Goal: Task Accomplishment & Management: Complete application form

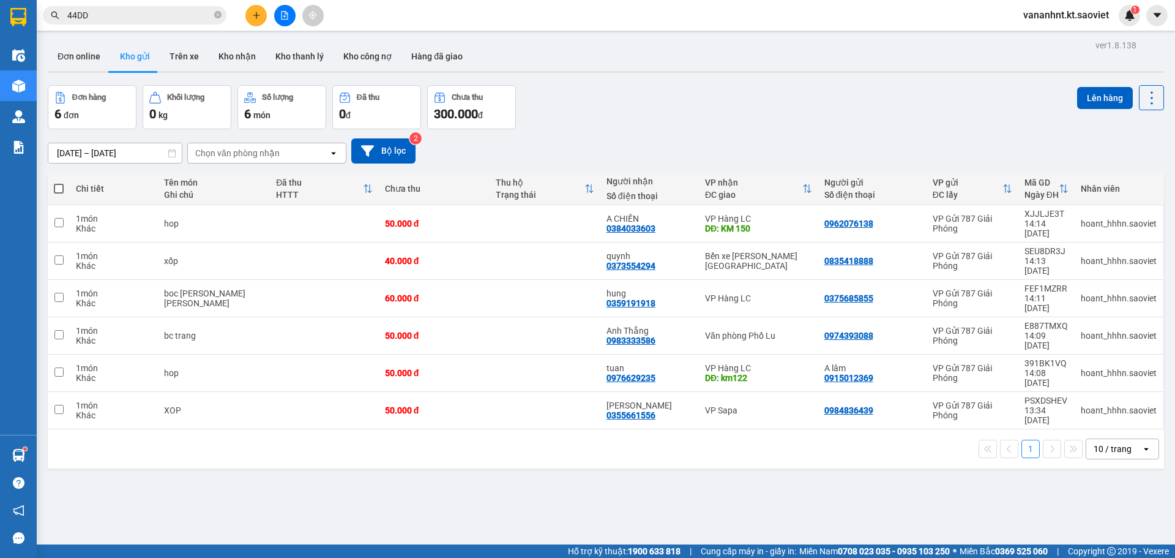
click at [70, 18] on input "44DD" at bounding box center [139, 15] width 144 height 13
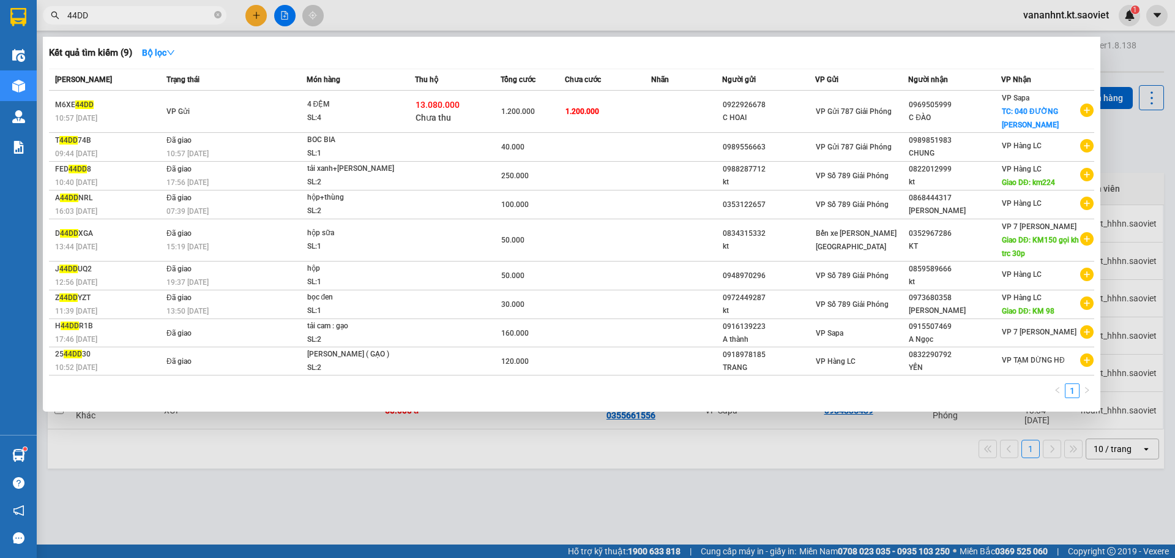
click at [70, 18] on input "44DD" at bounding box center [139, 15] width 144 height 13
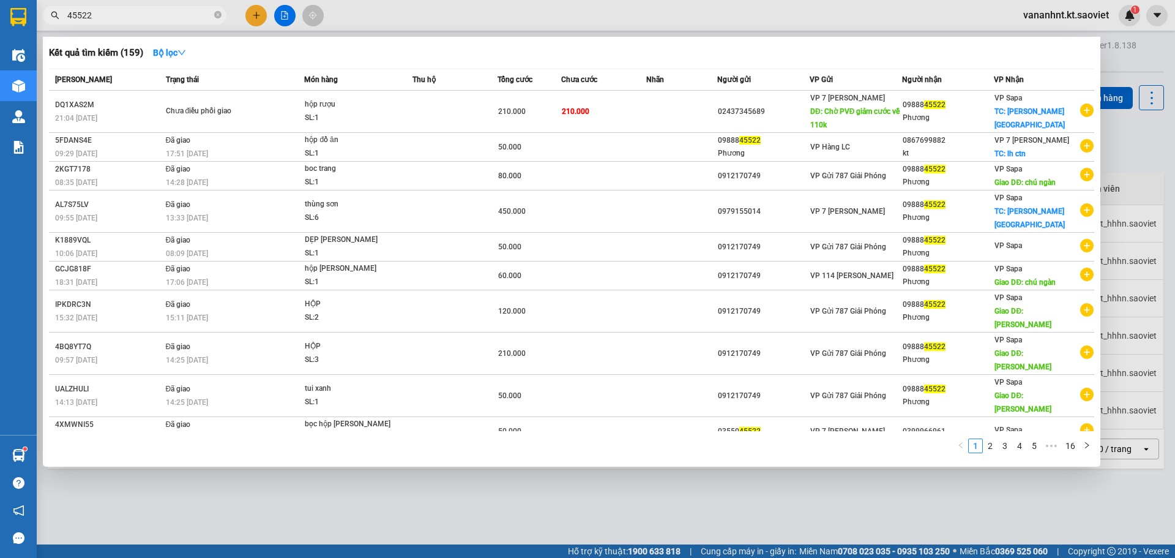
type input "45522"
click at [1142, 64] on div at bounding box center [587, 279] width 1175 height 558
click at [94, 7] on span "45522" at bounding box center [135, 15] width 184 height 18
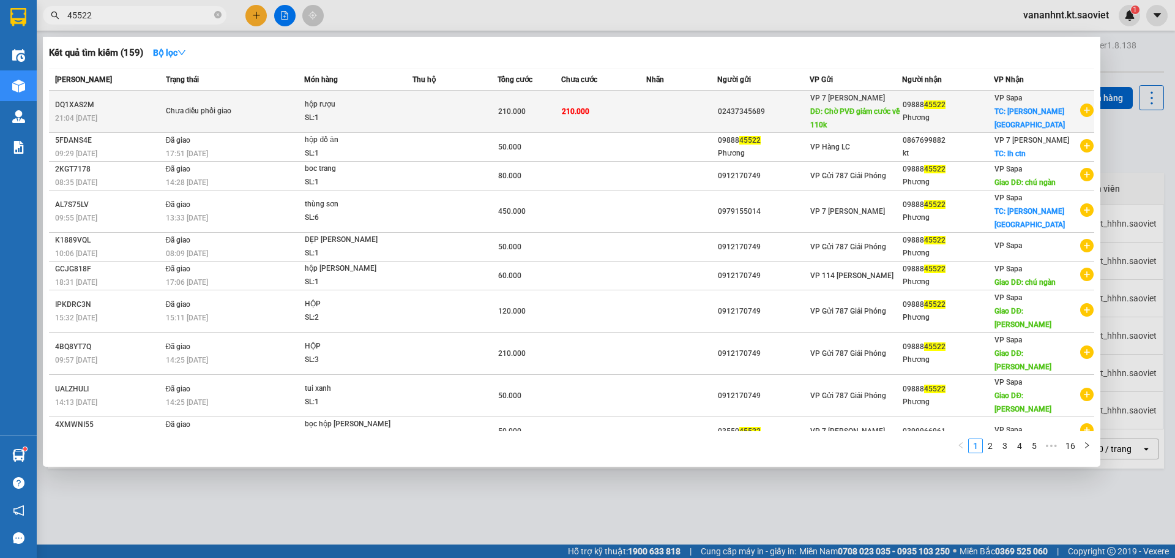
click at [569, 111] on span "210.000" at bounding box center [576, 111] width 28 height 9
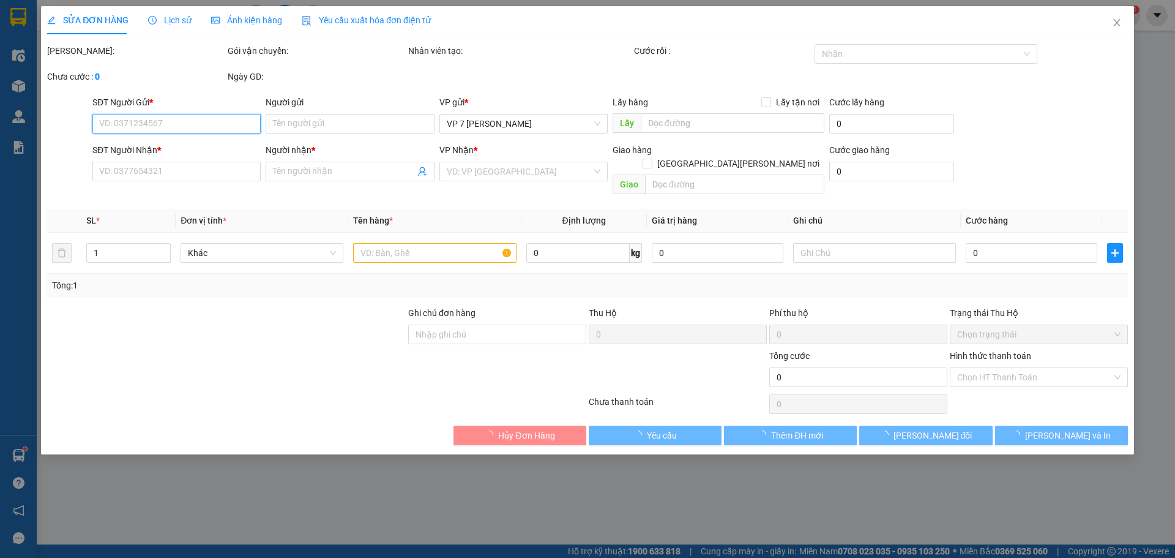
type input "02437345689"
type input "Chờ PVĐ giảm cước về 110k"
type input "0988845522"
type input "Phương"
checkbox input "true"
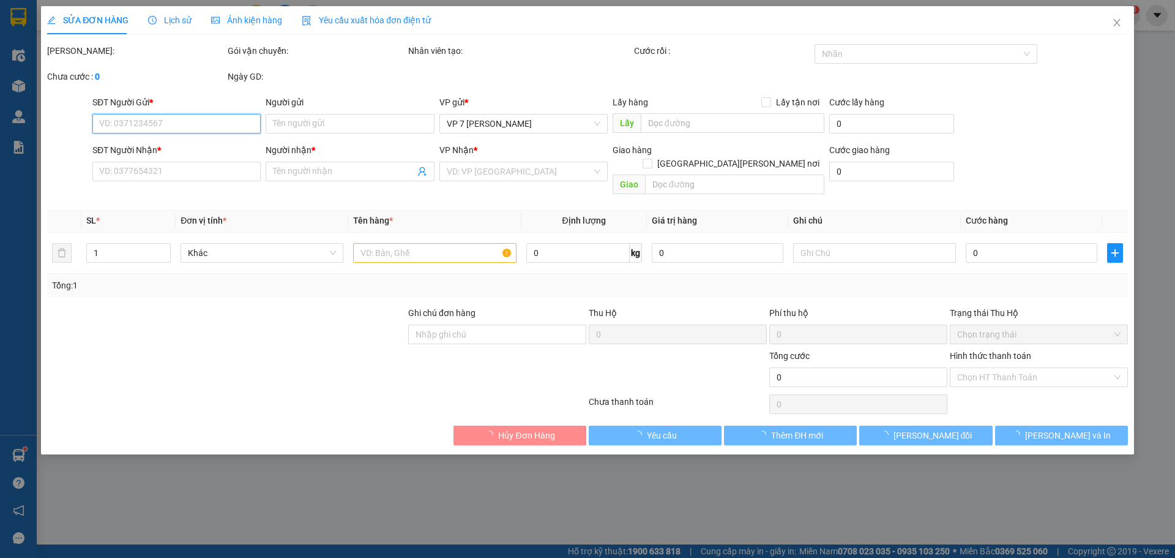
type input "[PERSON_NAME][GEOGRAPHIC_DATA]"
type input "210.000"
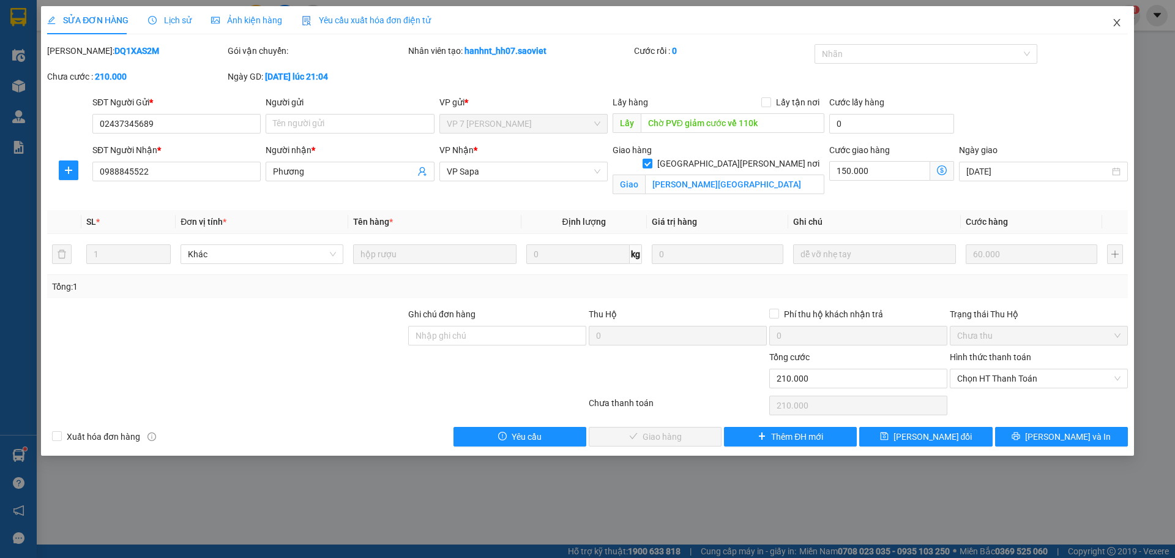
click at [1118, 20] on icon "close" at bounding box center [1117, 23] width 10 height 10
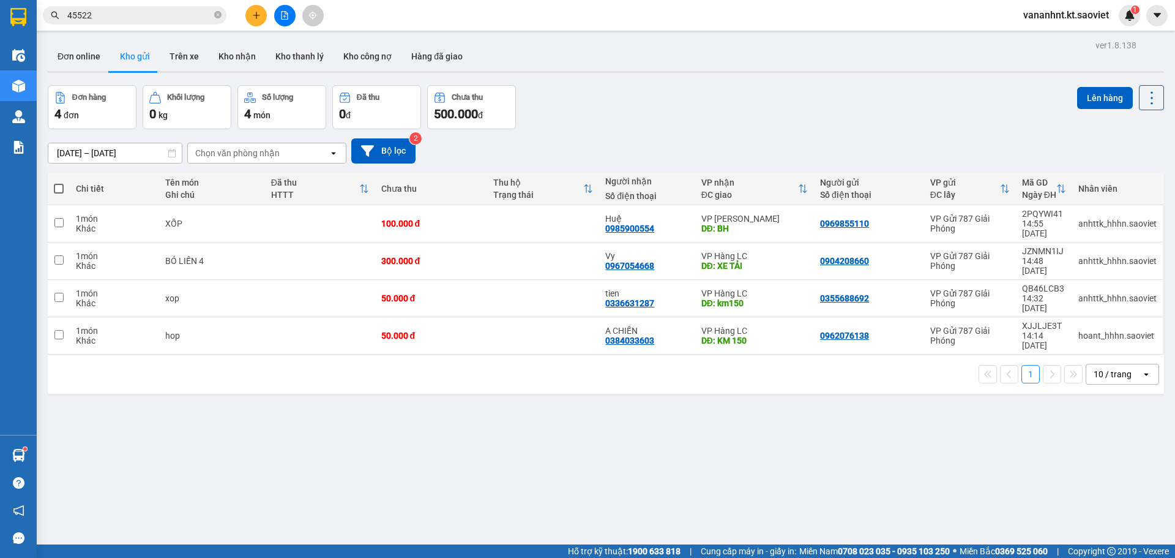
click at [141, 15] on input "45522" at bounding box center [139, 15] width 144 height 13
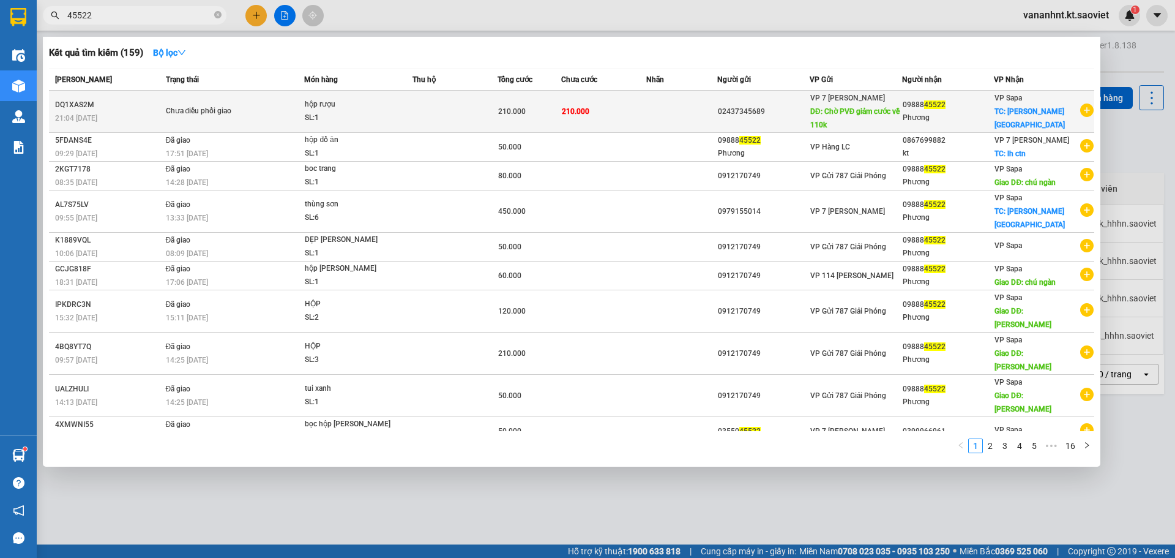
click at [361, 120] on div "SL: 1" at bounding box center [351, 117] width 92 height 13
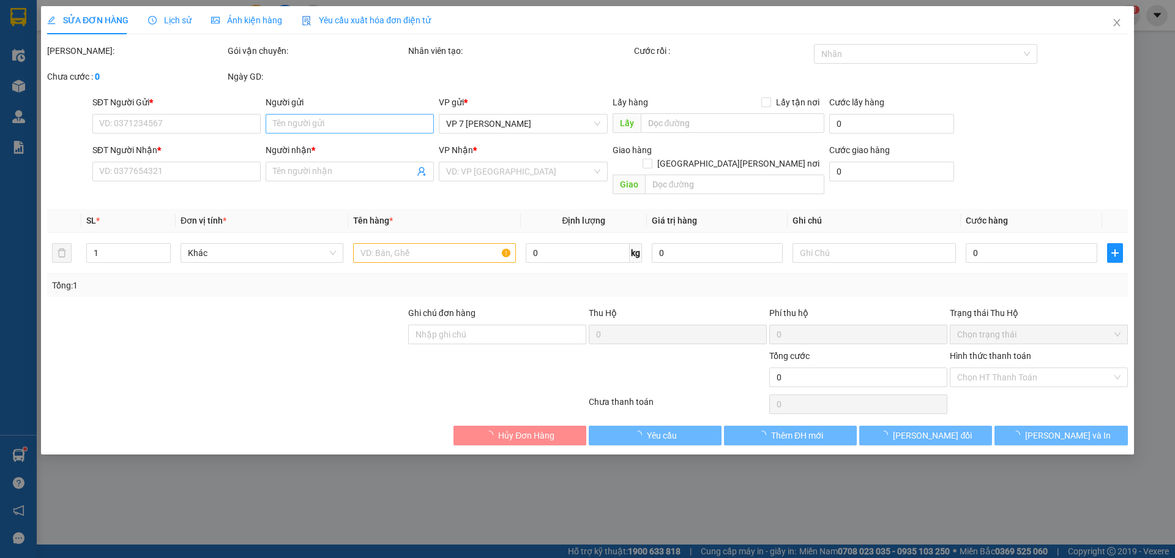
type input "02437345689"
type input "Chờ PVĐ giảm cước về 110k"
type input "0988845522"
type input "Phương"
checkbox input "true"
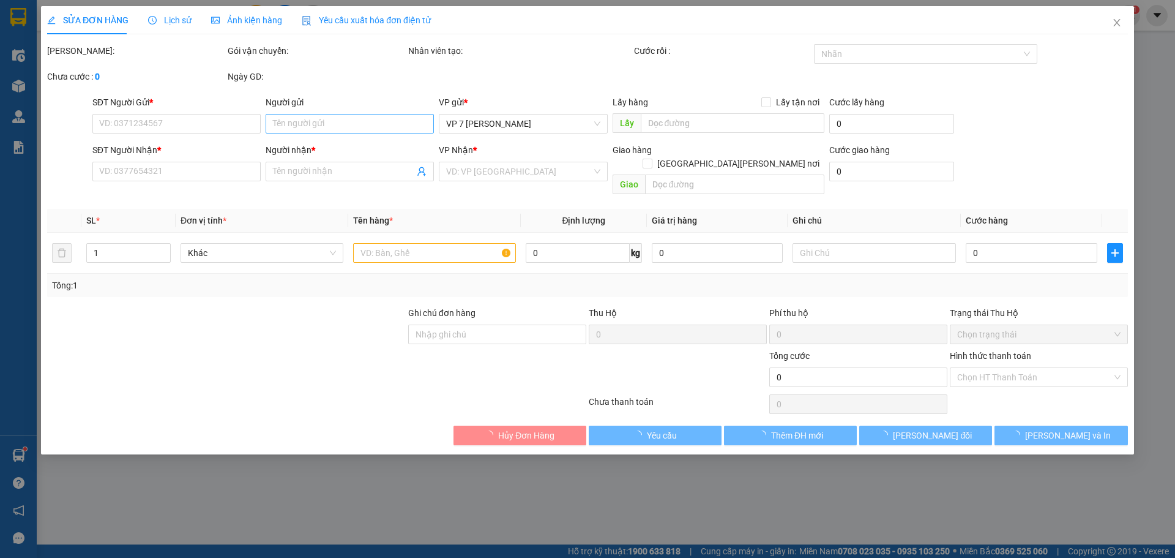
type input "[PERSON_NAME][GEOGRAPHIC_DATA]"
type input "210.000"
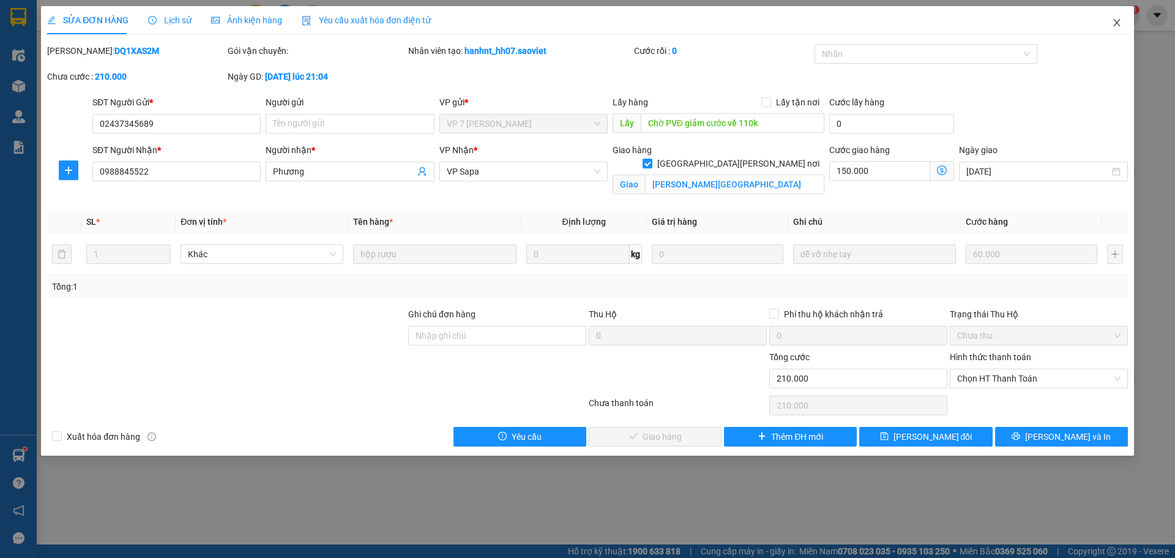
click at [1121, 28] on span "Close" at bounding box center [1117, 23] width 34 height 34
click at [1121, 28] on div "Kết quả [PERSON_NAME] ( 159 ) Bộ lọc Mã ĐH Trạng thái Món hàng Thu hộ Tổng [PER…" at bounding box center [587, 15] width 1175 height 31
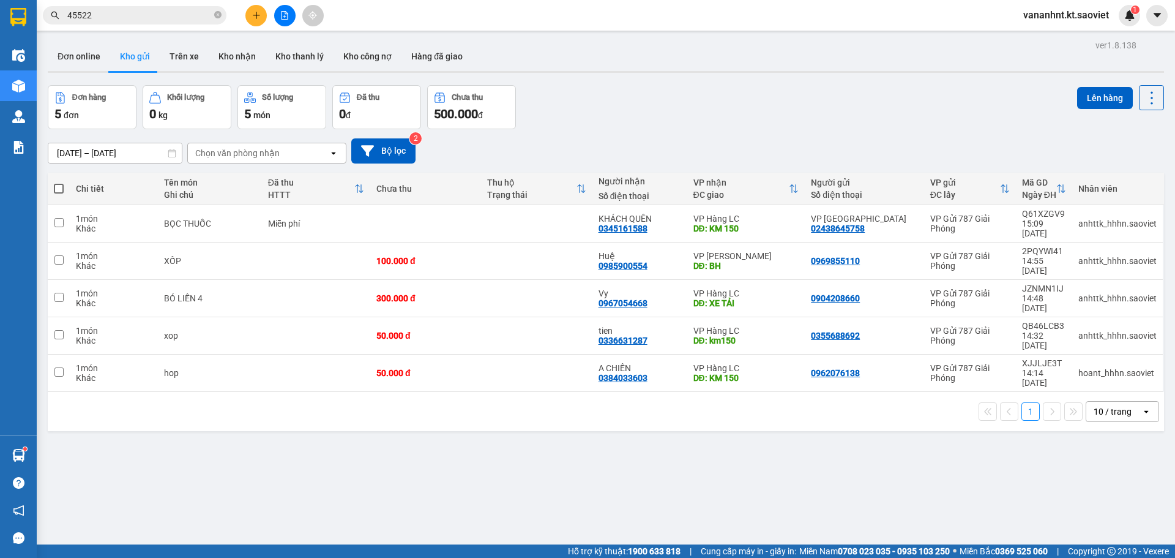
click at [100, 17] on input "45522" at bounding box center [139, 15] width 144 height 13
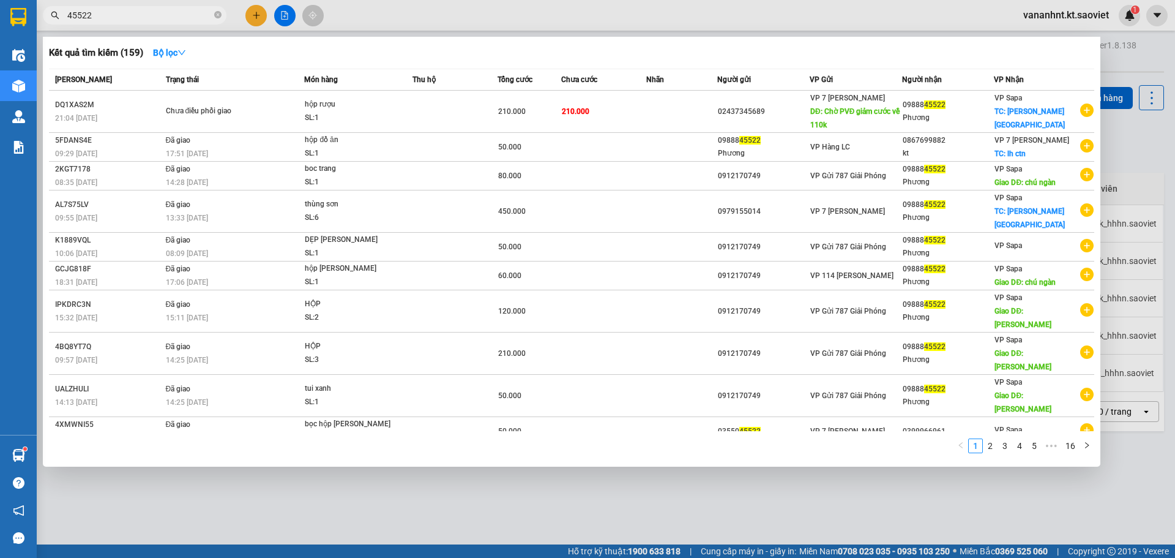
click at [100, 17] on input "45522" at bounding box center [139, 15] width 144 height 13
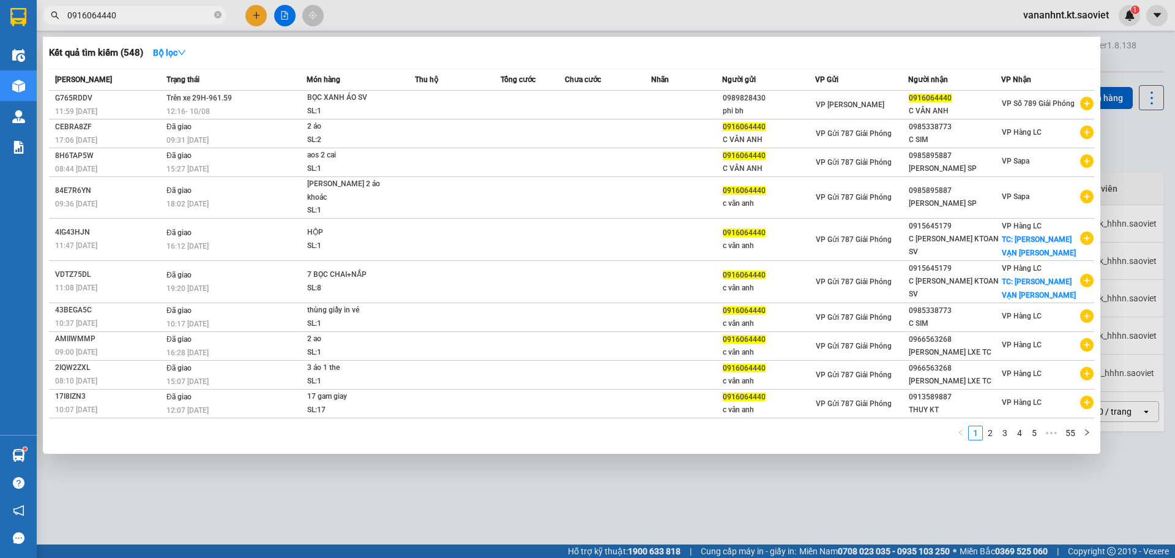
drag, startPoint x: 127, startPoint y: 14, endPoint x: 47, endPoint y: 21, distance: 80.5
click at [47, 21] on span "0916064440" at bounding box center [135, 15] width 184 height 18
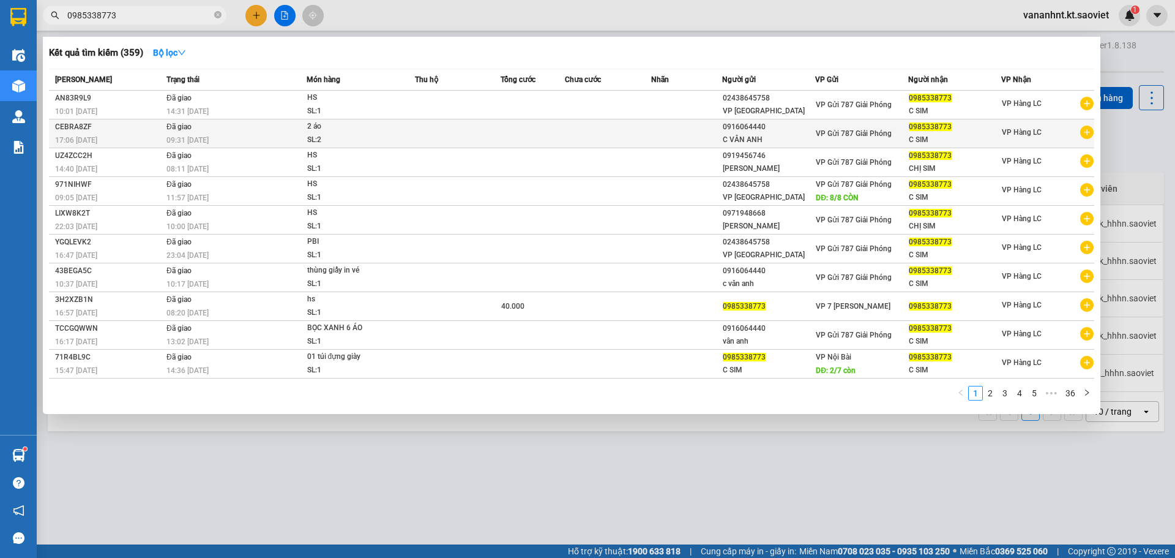
type input "0985338773"
click at [647, 134] on td at bounding box center [608, 133] width 86 height 29
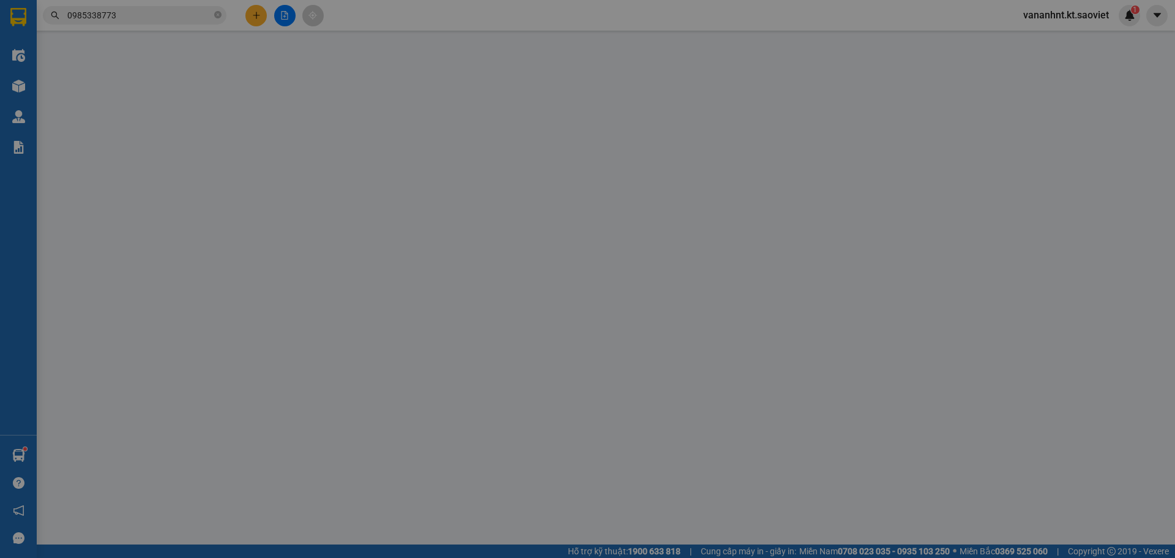
type input "0916064440"
type input "C VÂN ANH"
type input "0985338773"
type input "C SIM"
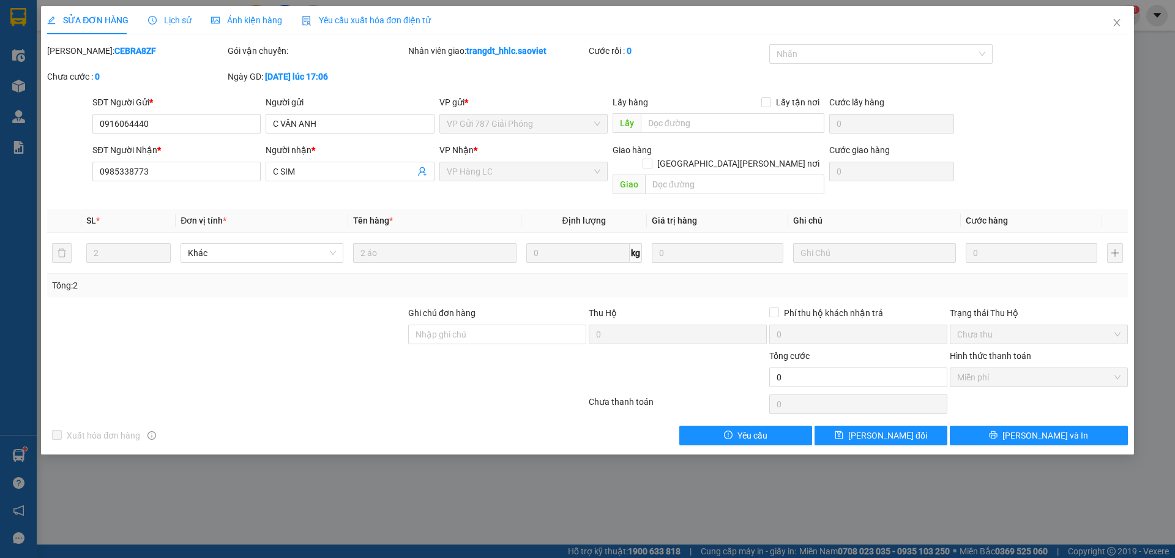
click at [179, 18] on span "Lịch sử" at bounding box center [169, 20] width 43 height 10
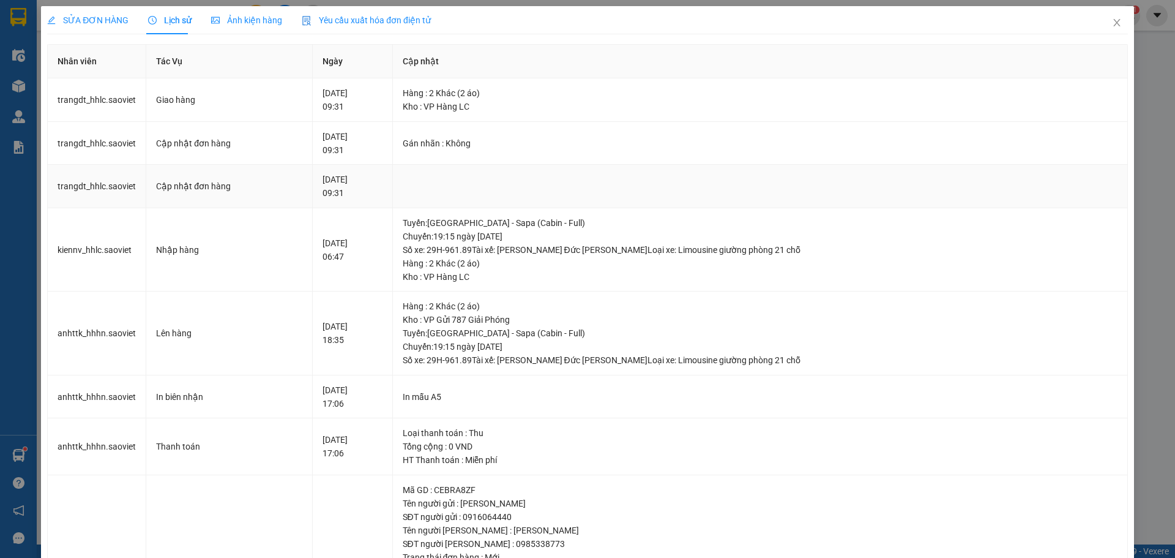
scroll to position [61, 0]
